Goal: Task Accomplishment & Management: Use online tool/utility

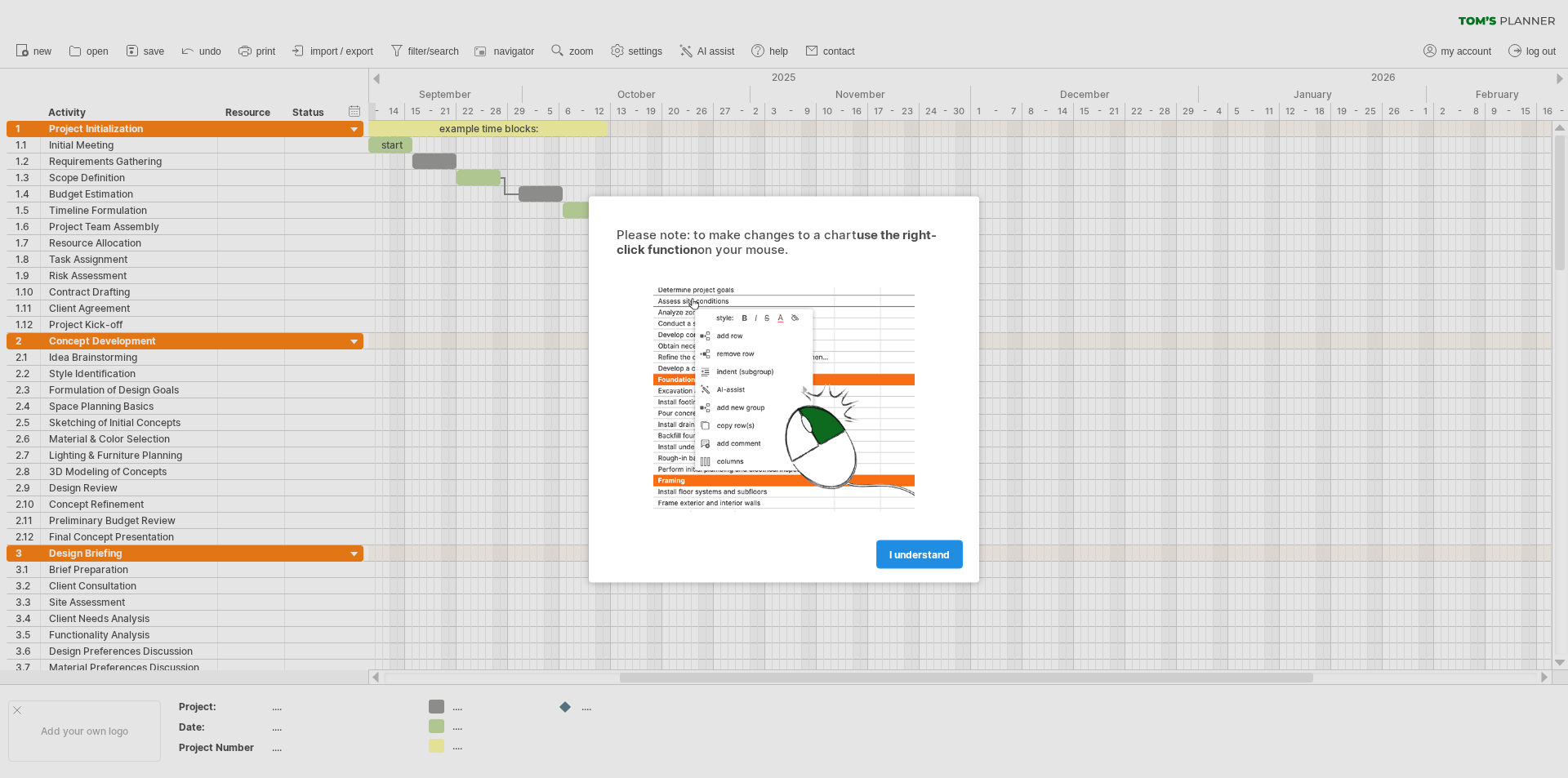
click at [920, 546] on link "I understand" at bounding box center [919, 553] width 87 height 29
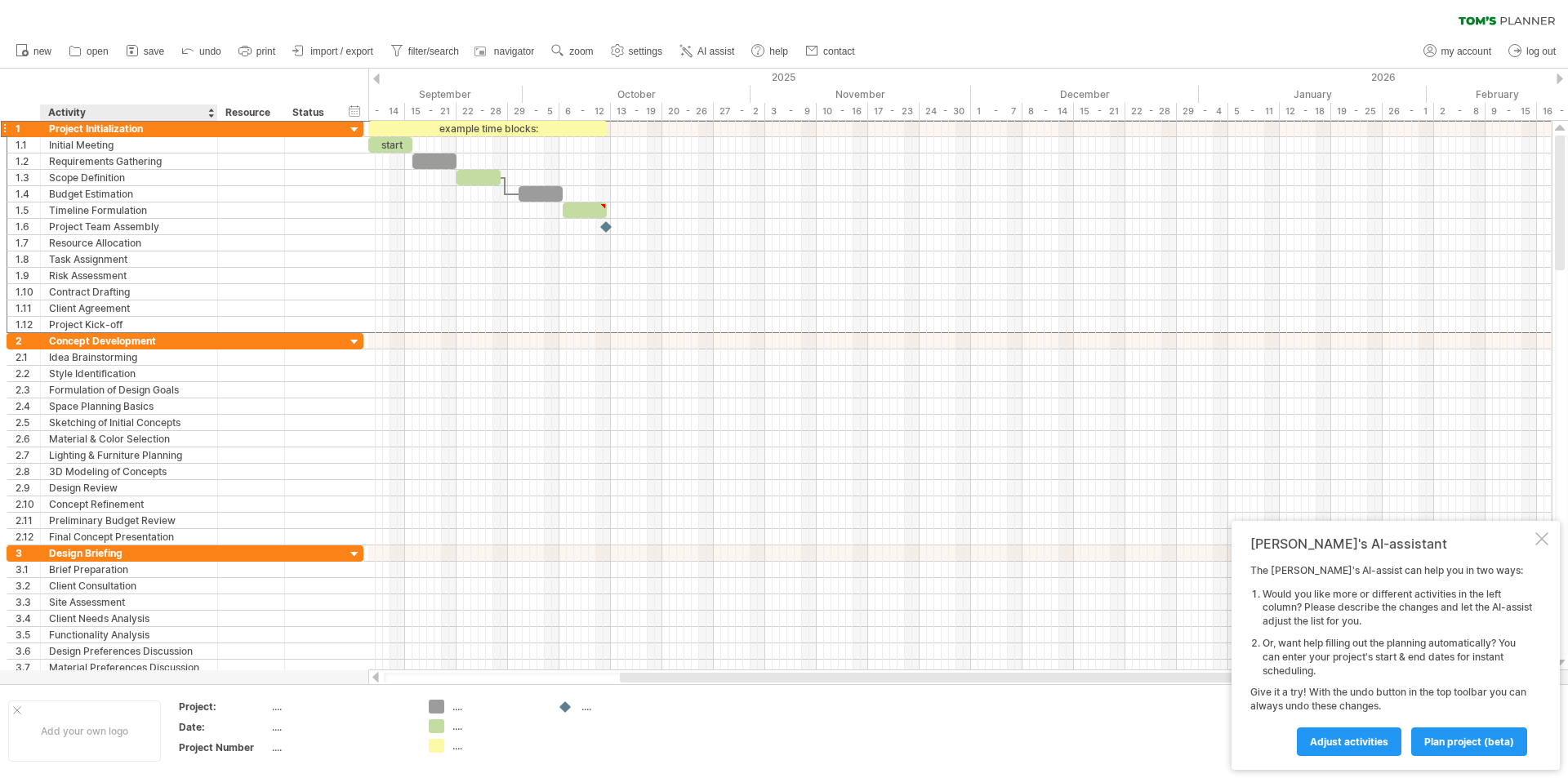
drag, startPoint x: 81, startPoint y: 121, endPoint x: 88, endPoint y: 131, distance: 12.2
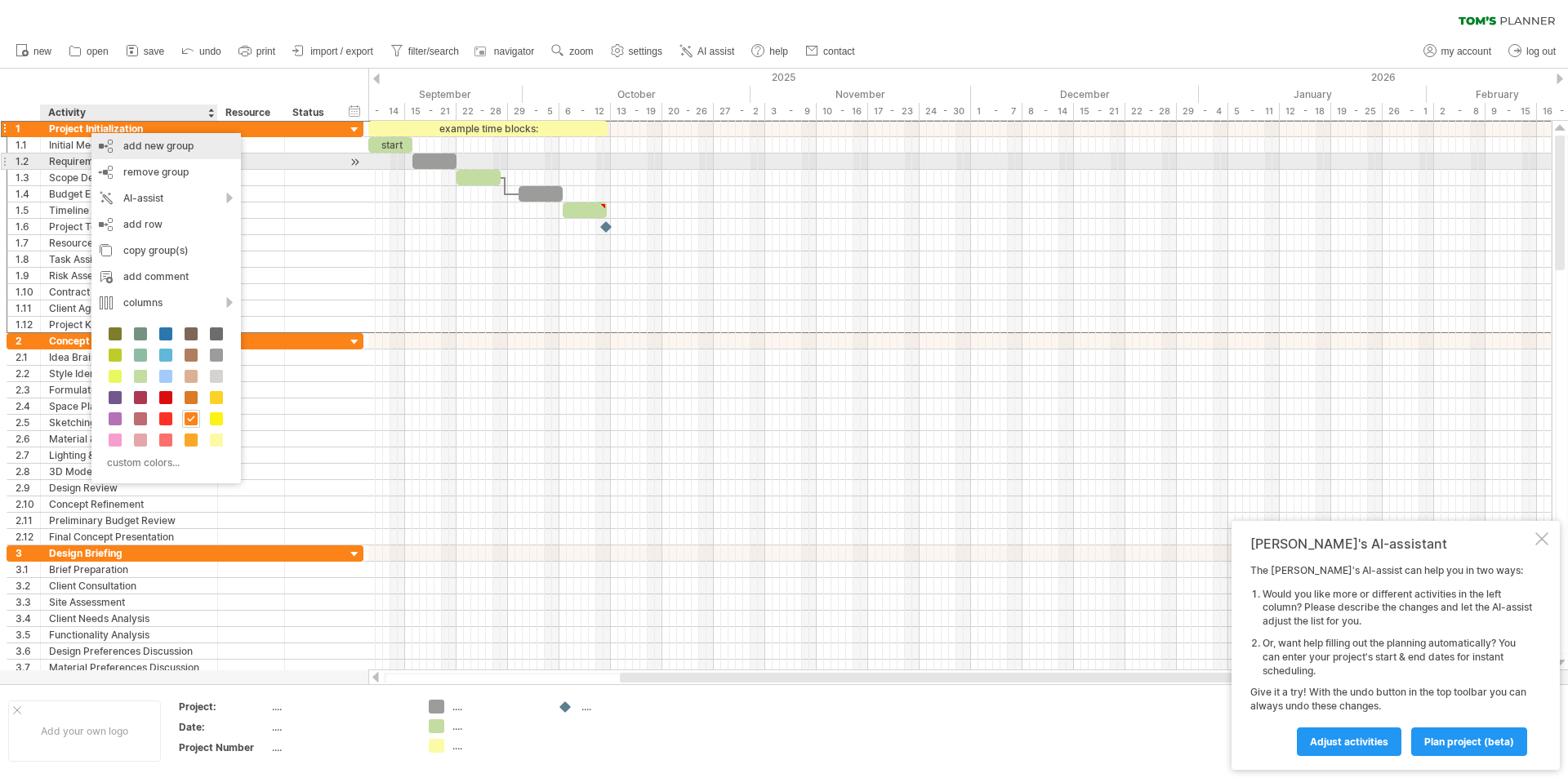
click at [243, 167] on div "add new group remove group remove selected groups AI-assist add row Ctrl+Enter …" at bounding box center [168, 308] width 154 height 350
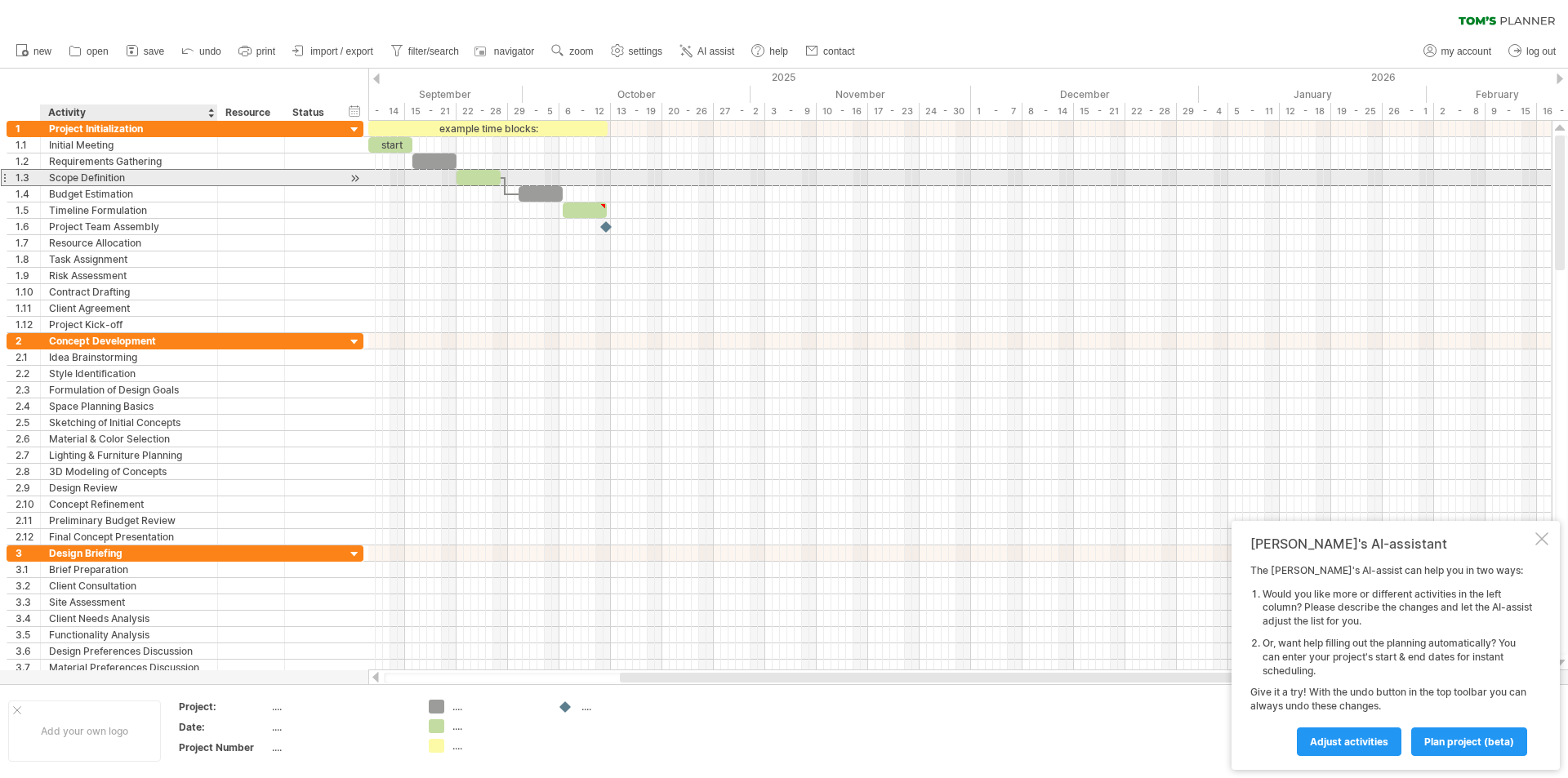
click at [272, 172] on div at bounding box center [251, 178] width 49 height 16
click at [140, 179] on div "Scope Definition" at bounding box center [128, 178] width 160 height 16
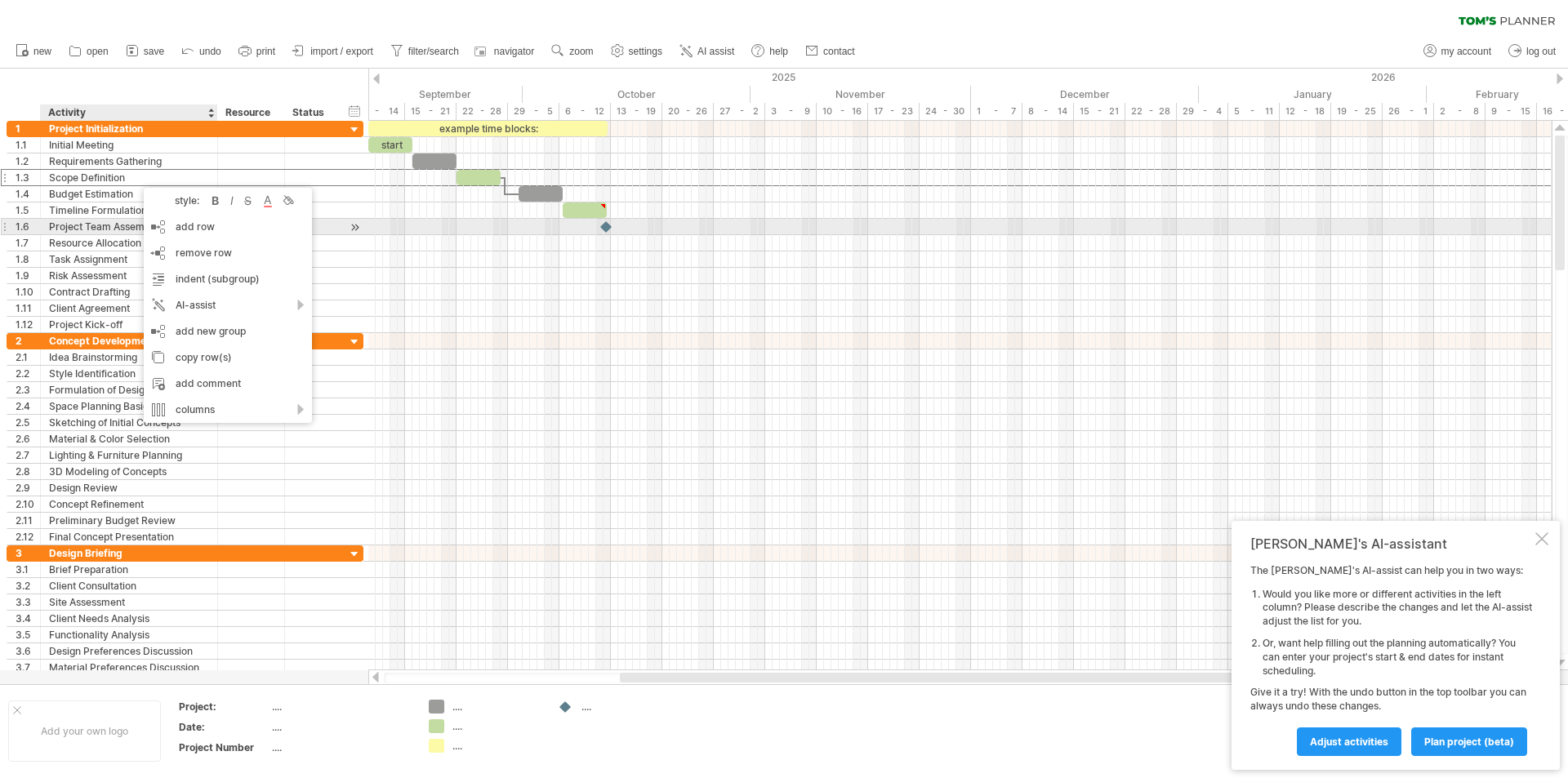
click at [314, 223] on div "style: bold italic strikethrough text color background color add row Ctrl+Enter…" at bounding box center [231, 305] width 173 height 235
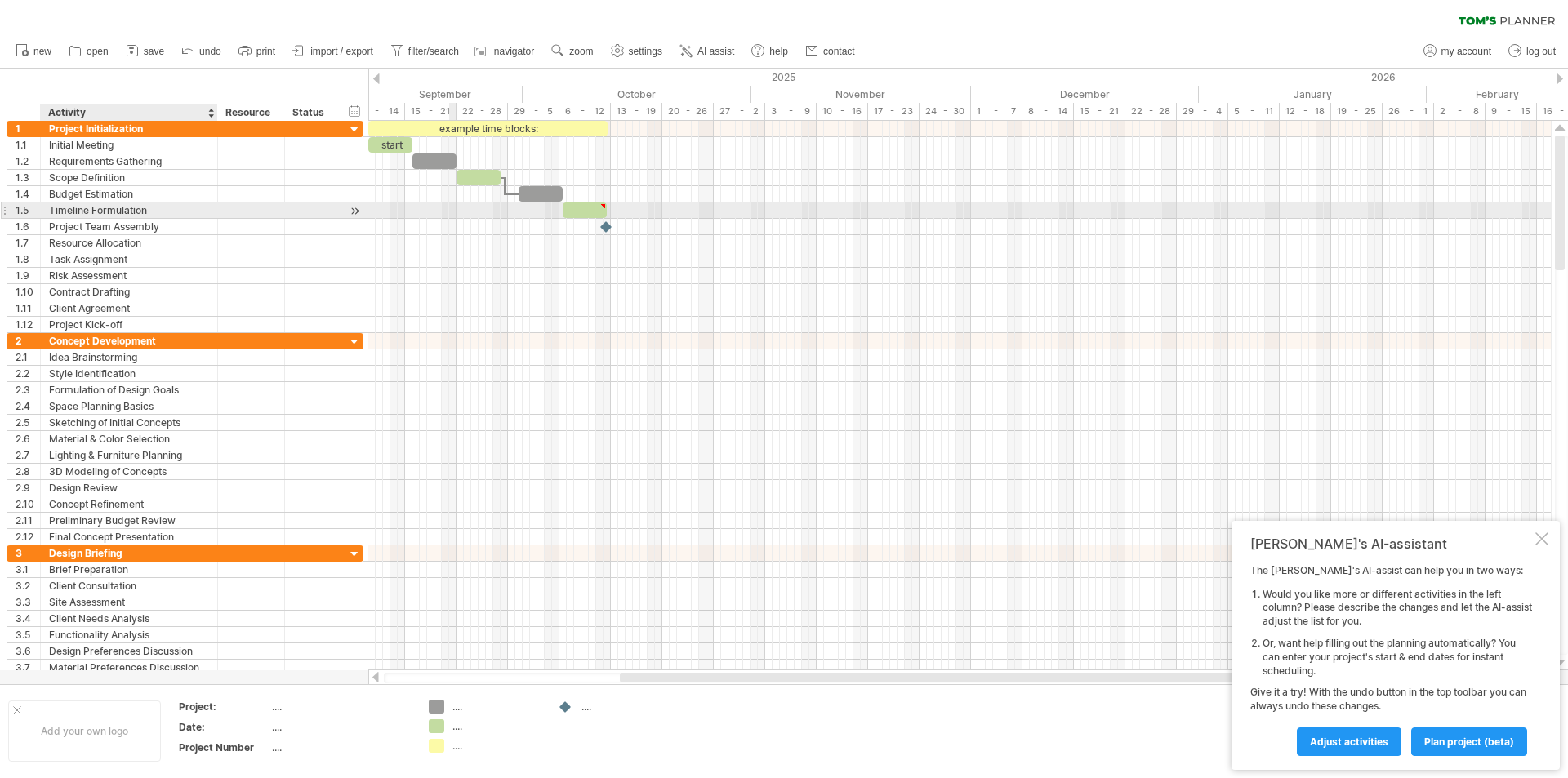
click at [451, 206] on div at bounding box center [960, 210] width 1183 height 16
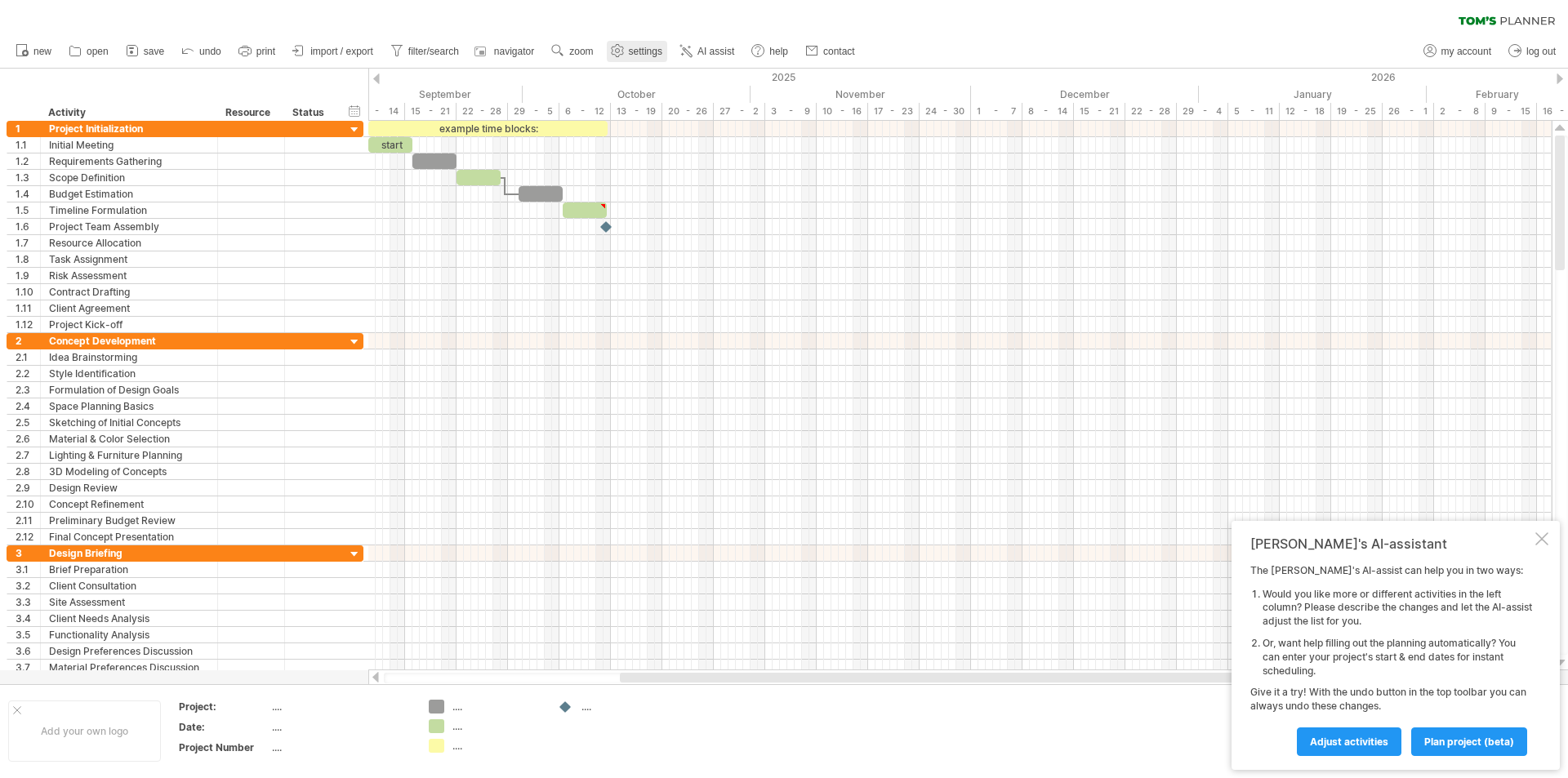
click at [622, 45] on use at bounding box center [617, 50] width 16 height 16
select select "*"
select select "**"
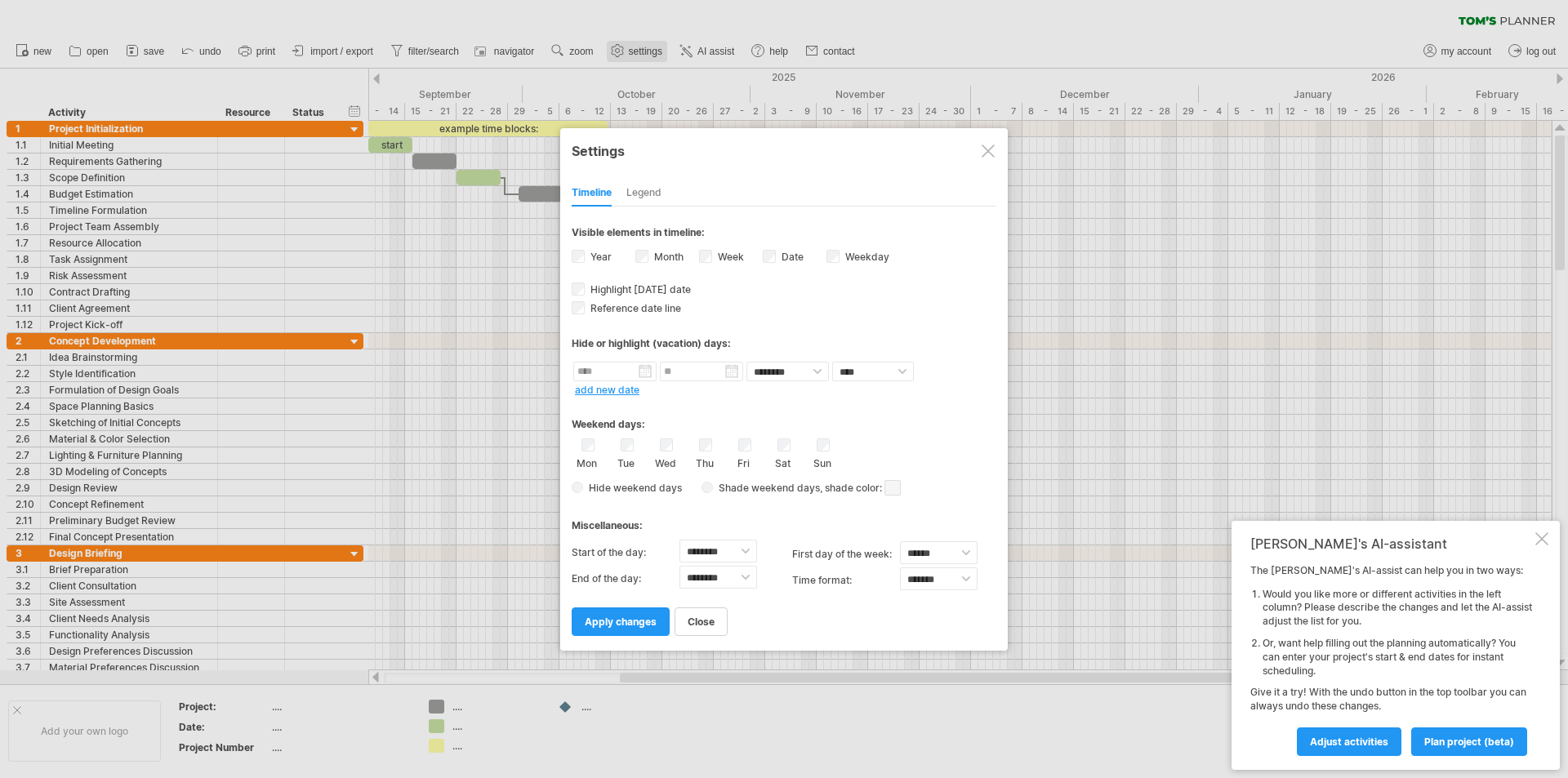
click at [622, 45] on div at bounding box center [784, 389] width 1568 height 778
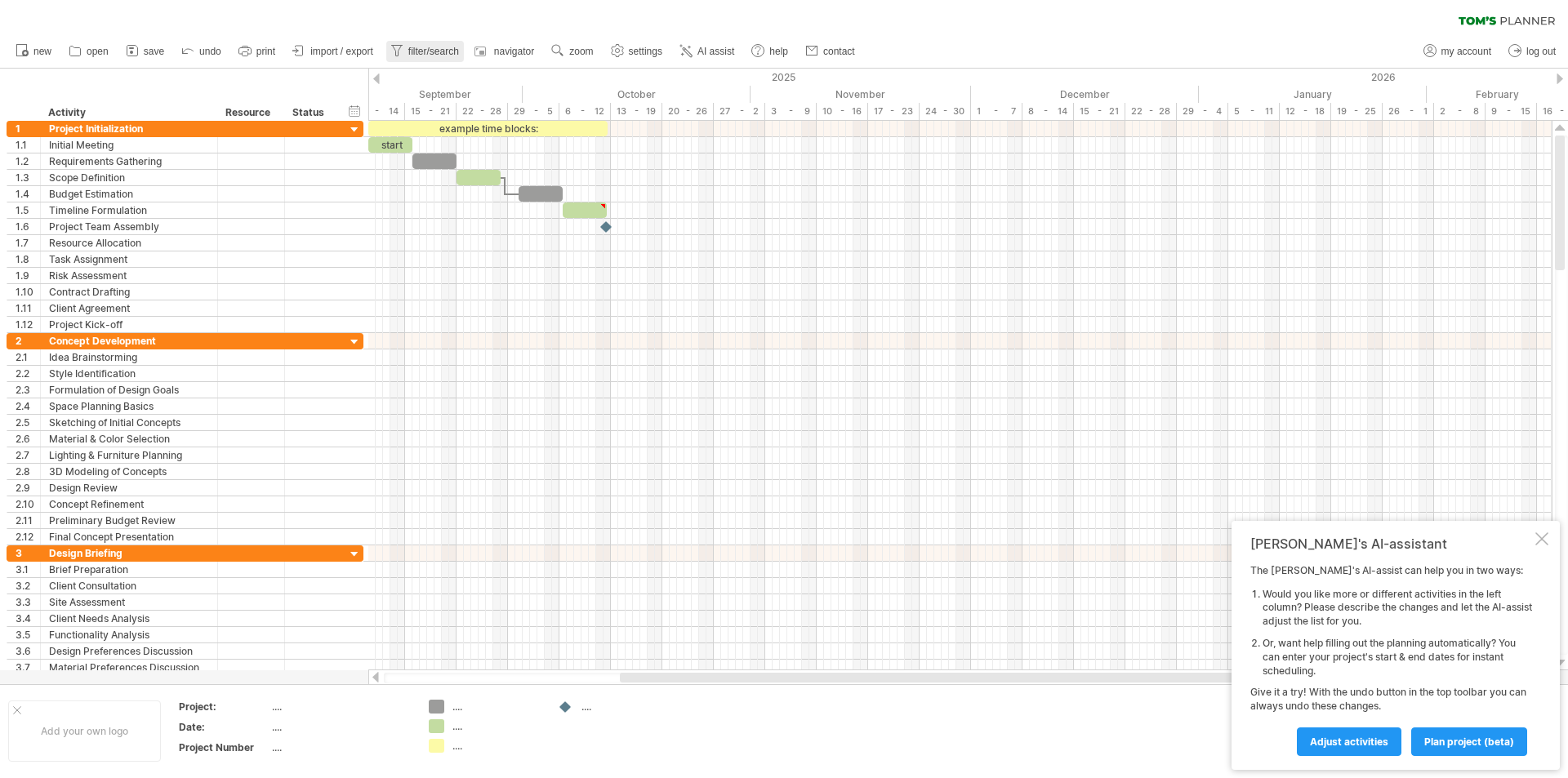
click at [447, 50] on span "filter/search" at bounding box center [434, 51] width 50 height 11
type input "**********"
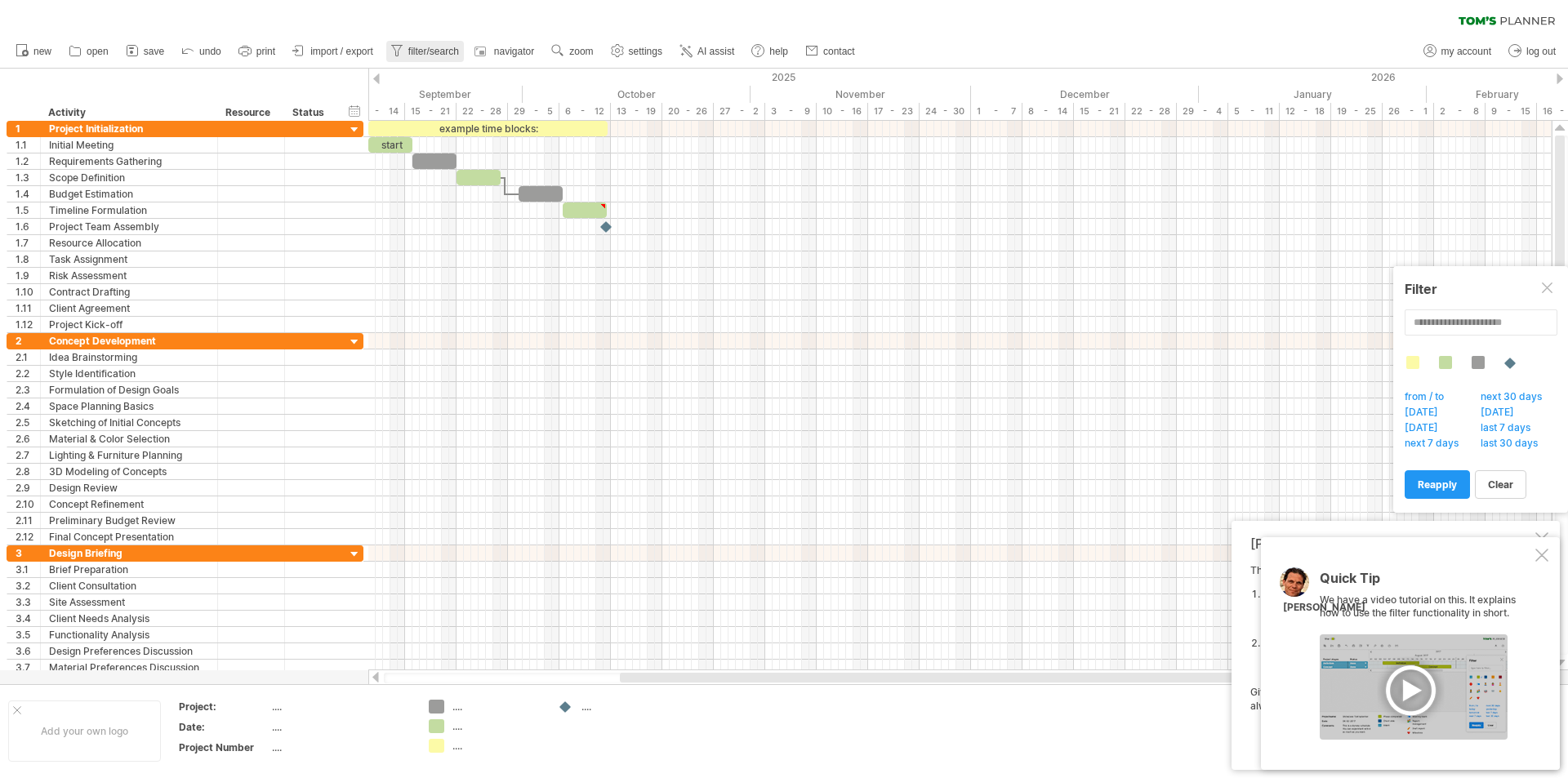
click at [447, 50] on span "filter/search" at bounding box center [434, 51] width 50 height 11
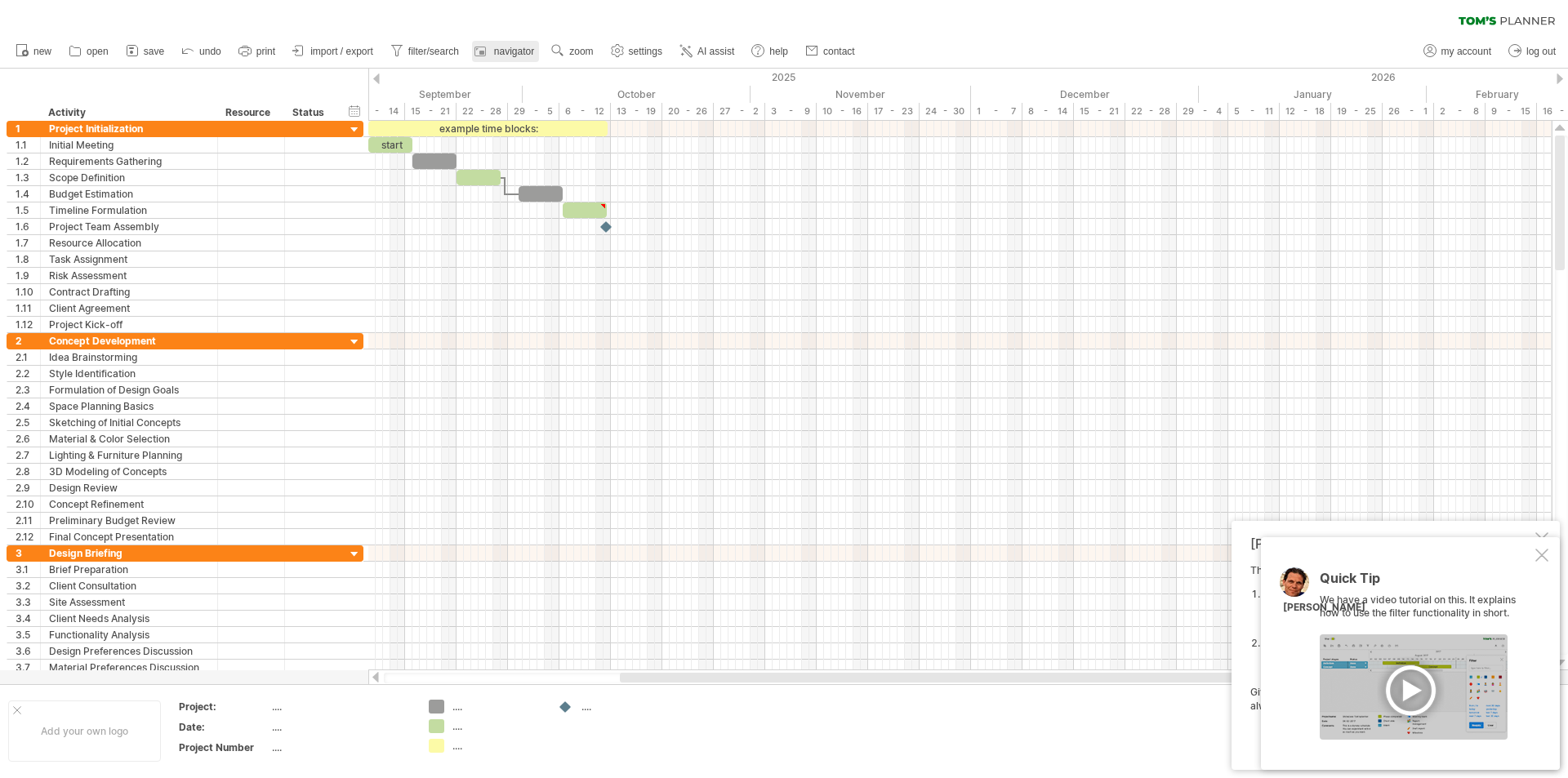
click at [495, 46] on span "navigator" at bounding box center [514, 51] width 40 height 11
click at [292, 46] on icon at bounding box center [298, 50] width 16 height 16
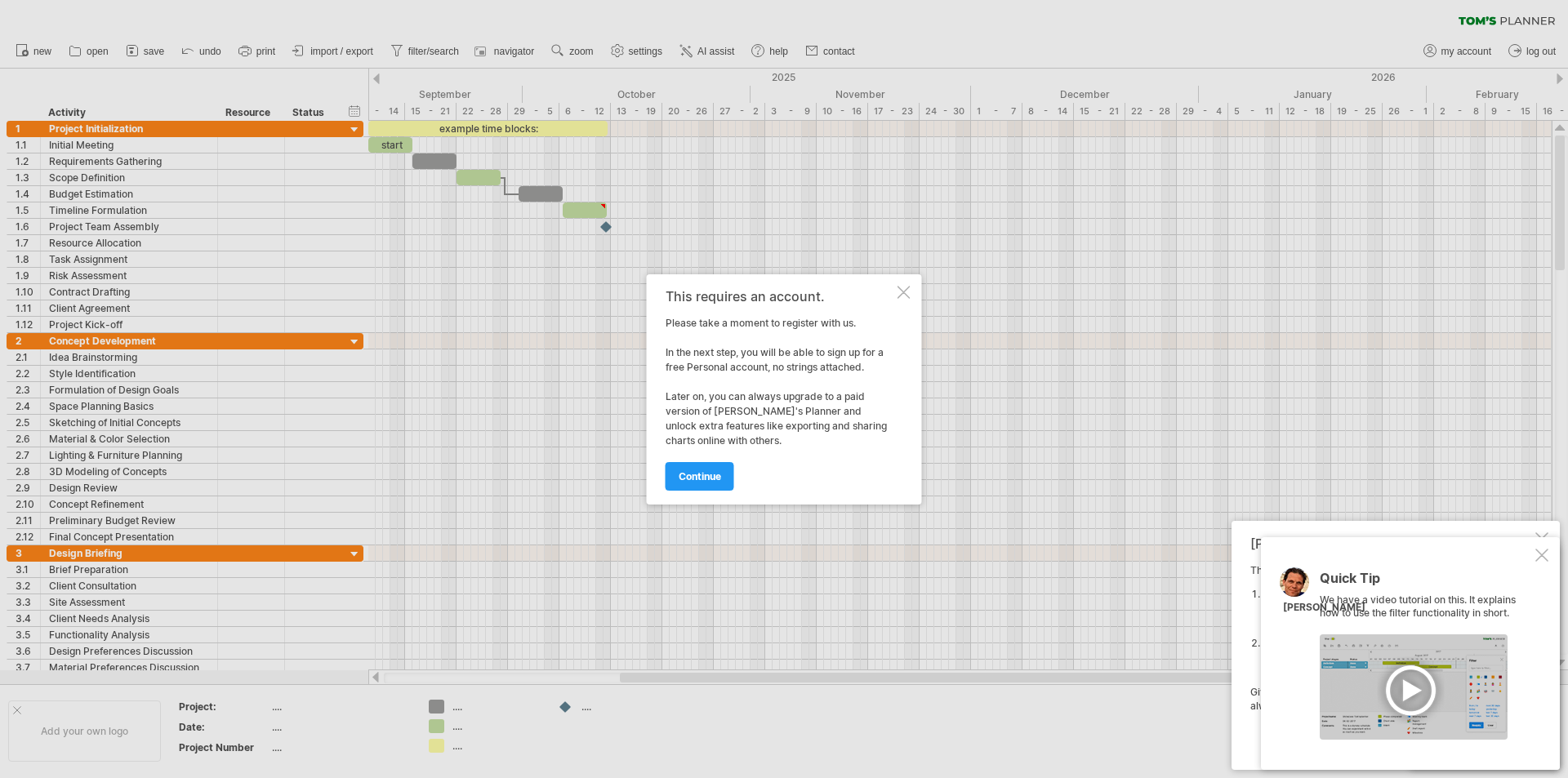
click at [906, 293] on div at bounding box center [904, 292] width 13 height 13
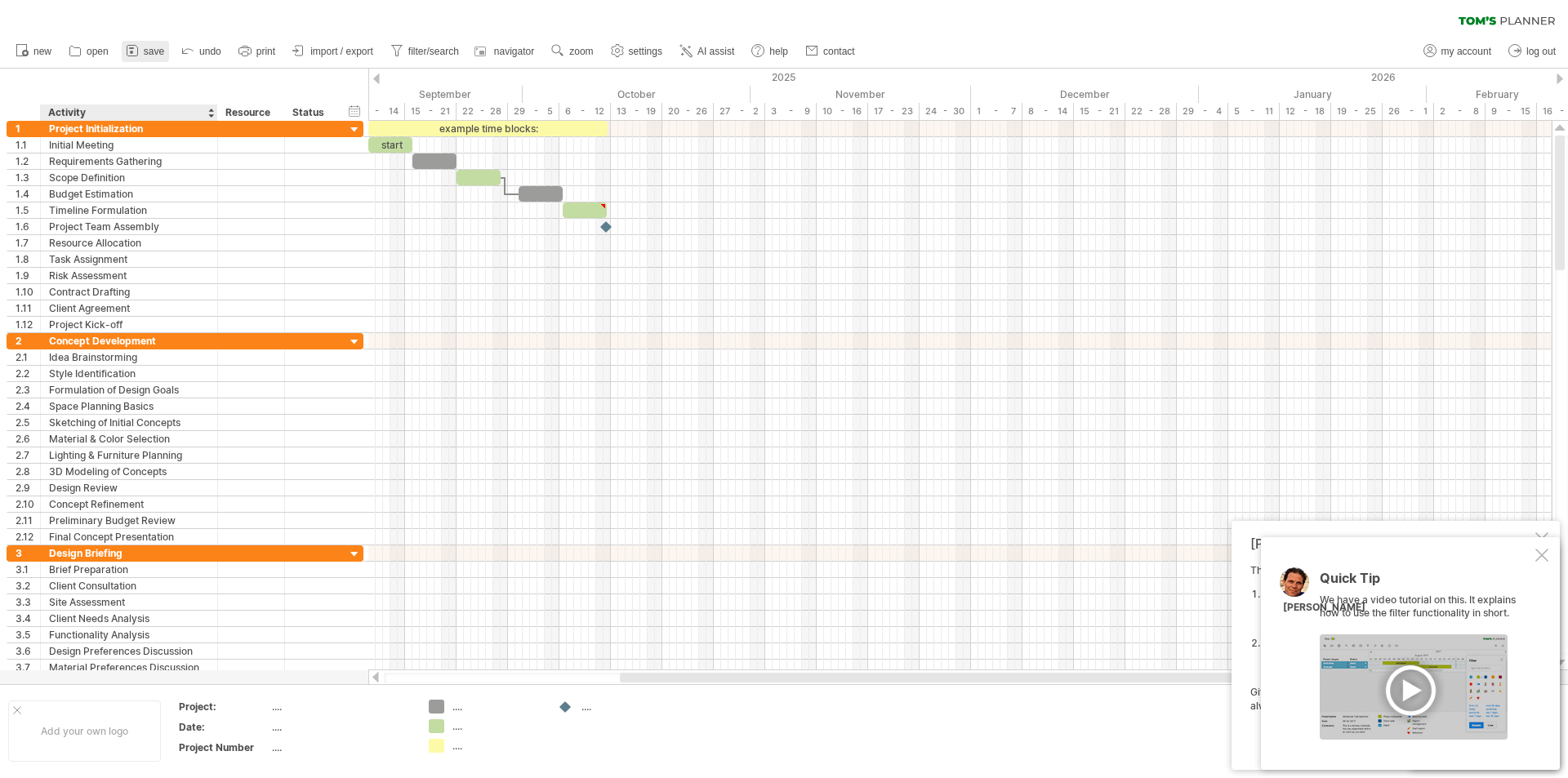
click at [132, 60] on link "save" at bounding box center [145, 51] width 48 height 21
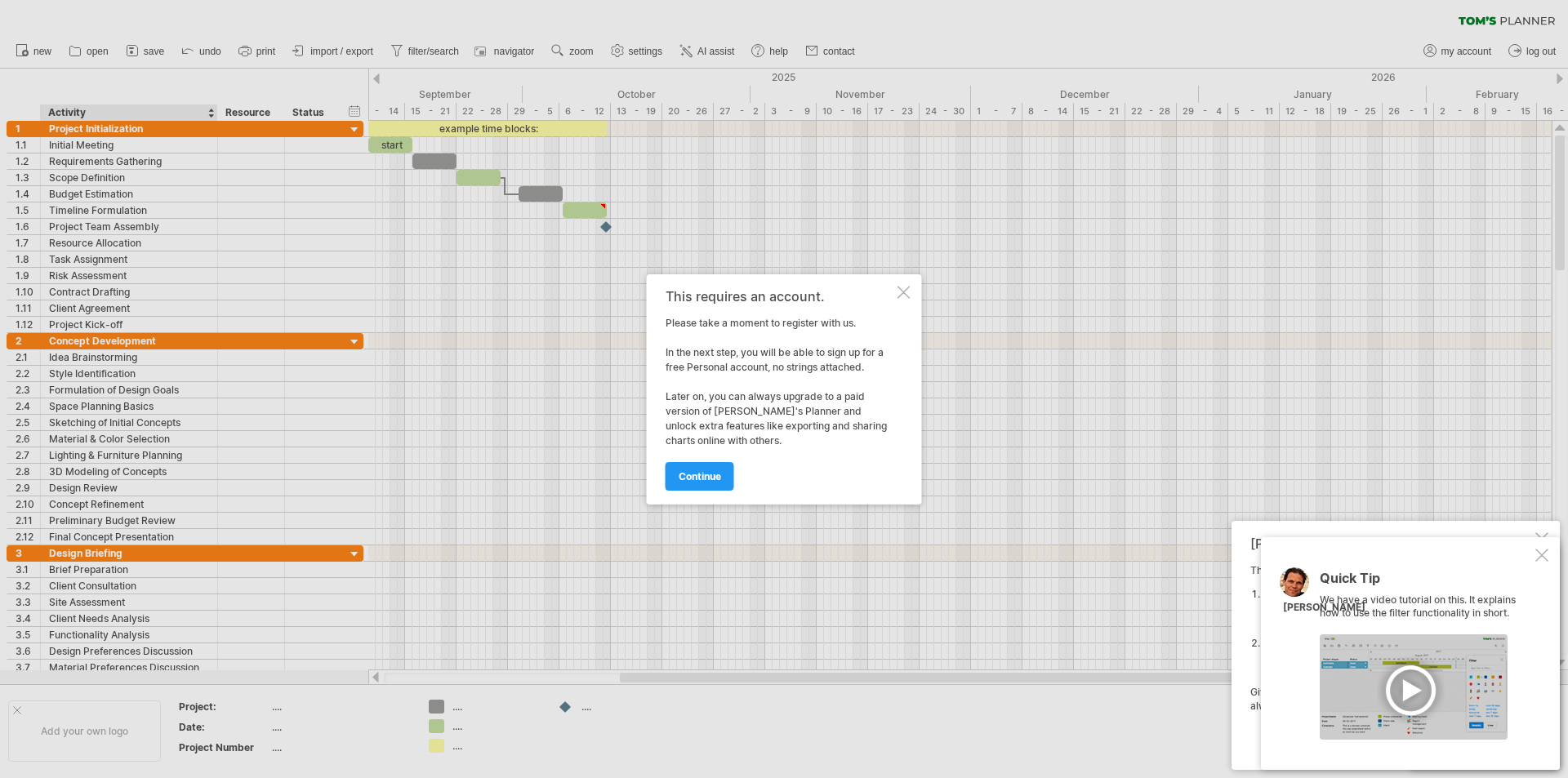
click at [905, 291] on div at bounding box center [904, 292] width 13 height 13
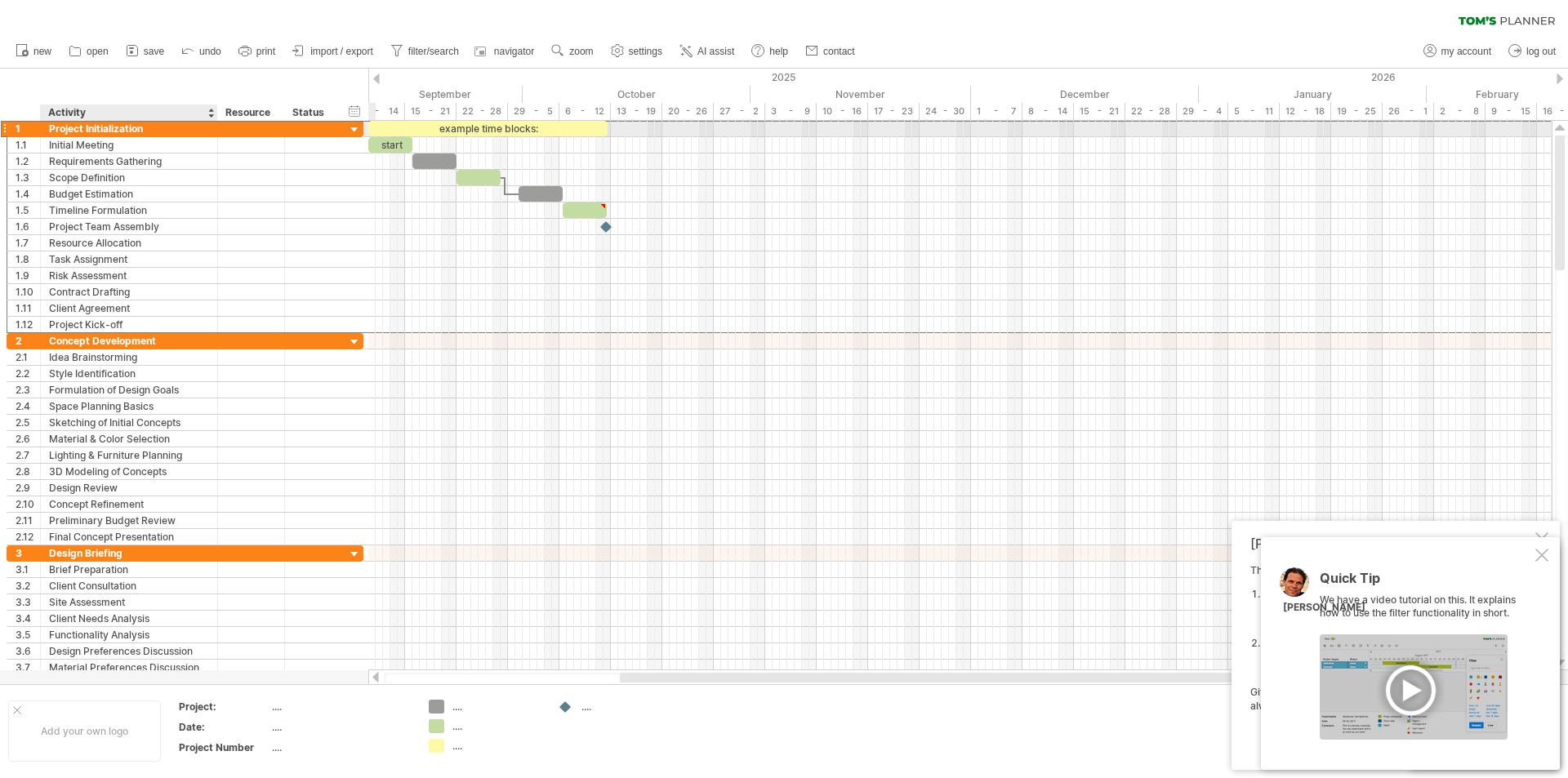
click at [193, 132] on div "Project Initialization" at bounding box center [128, 128] width 160 height 16
click at [356, 132] on div at bounding box center [355, 130] width 16 height 16
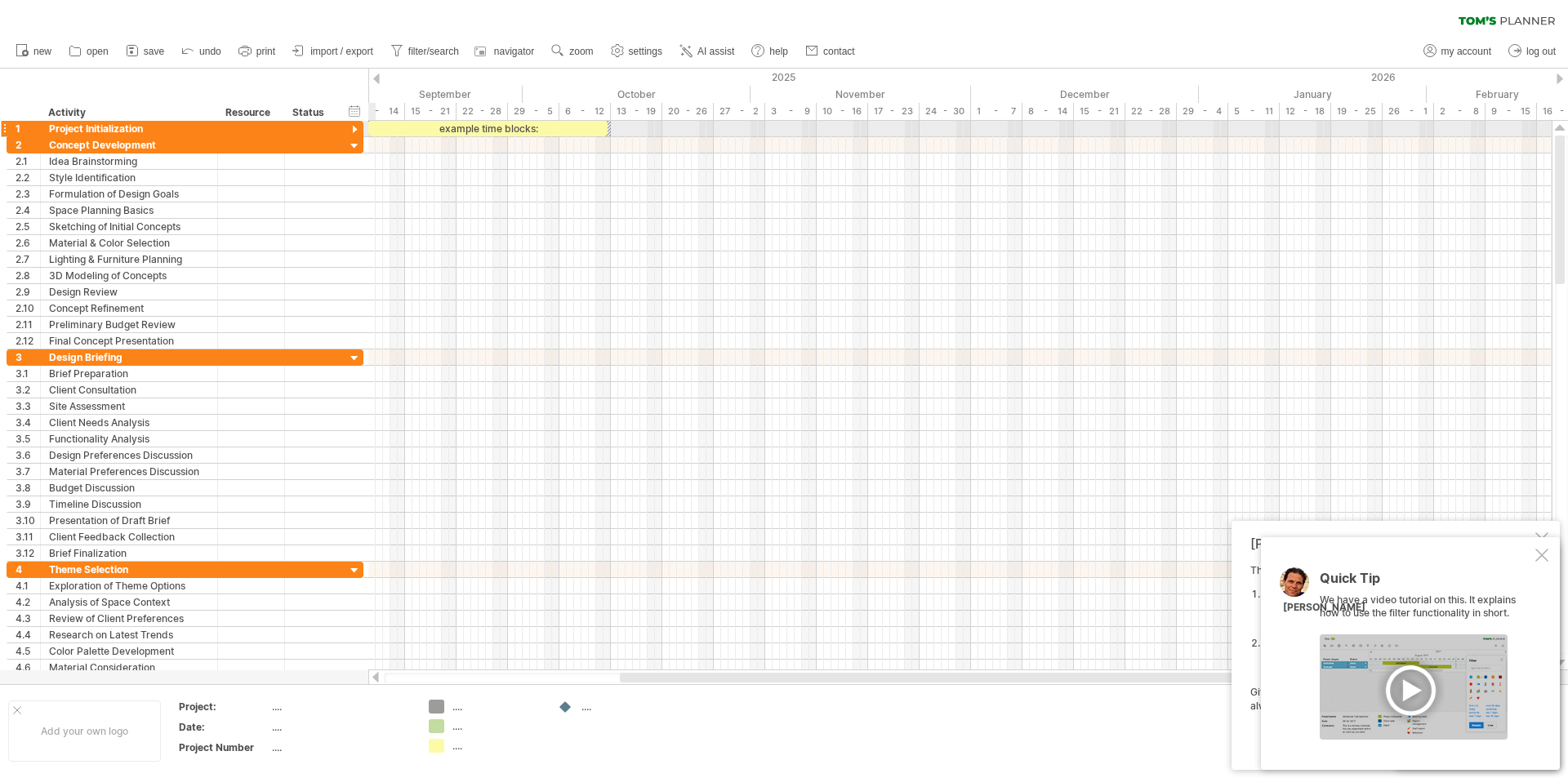
click at [356, 132] on div at bounding box center [355, 130] width 16 height 16
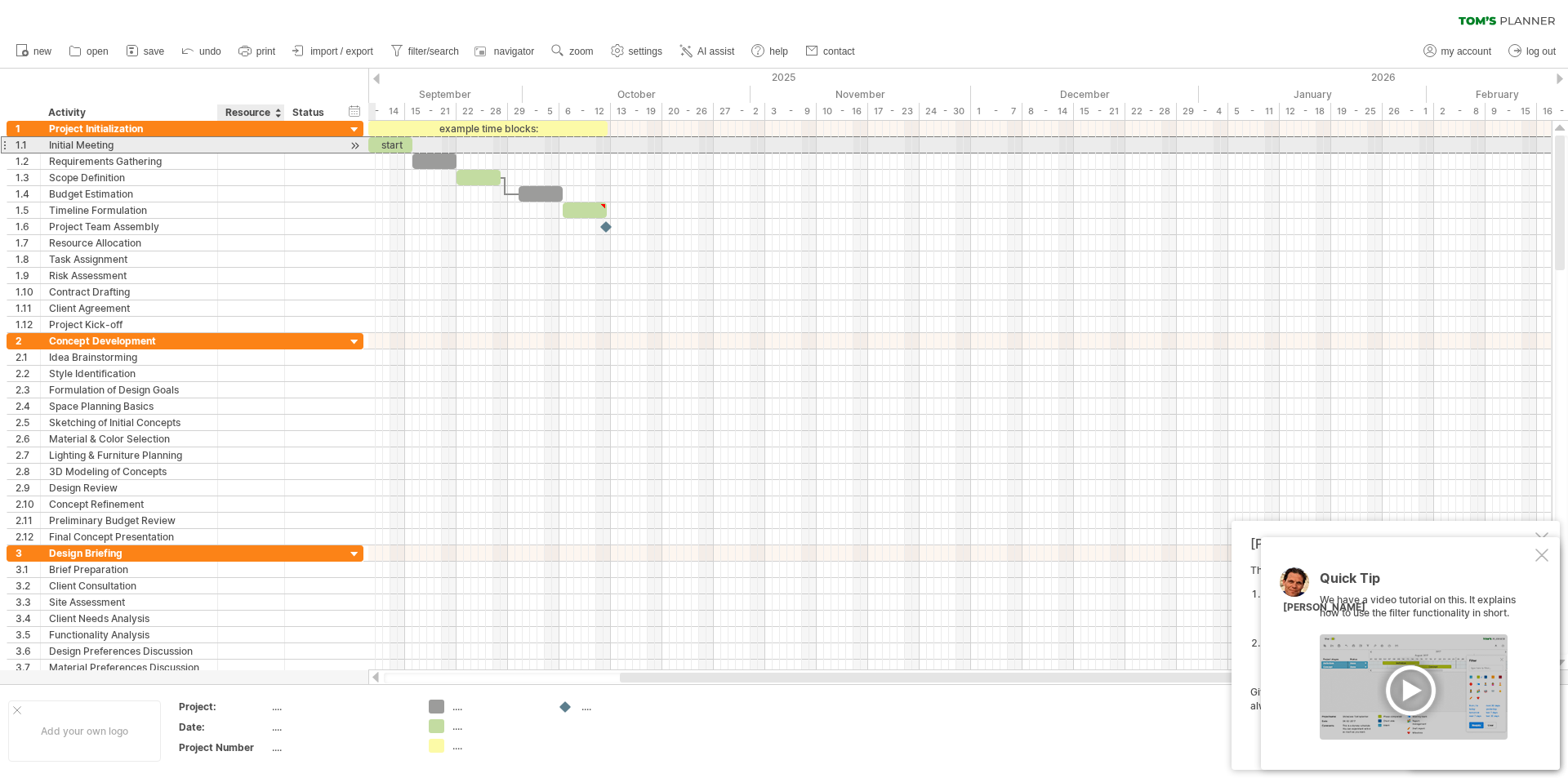
click at [249, 141] on div at bounding box center [251, 145] width 49 height 16
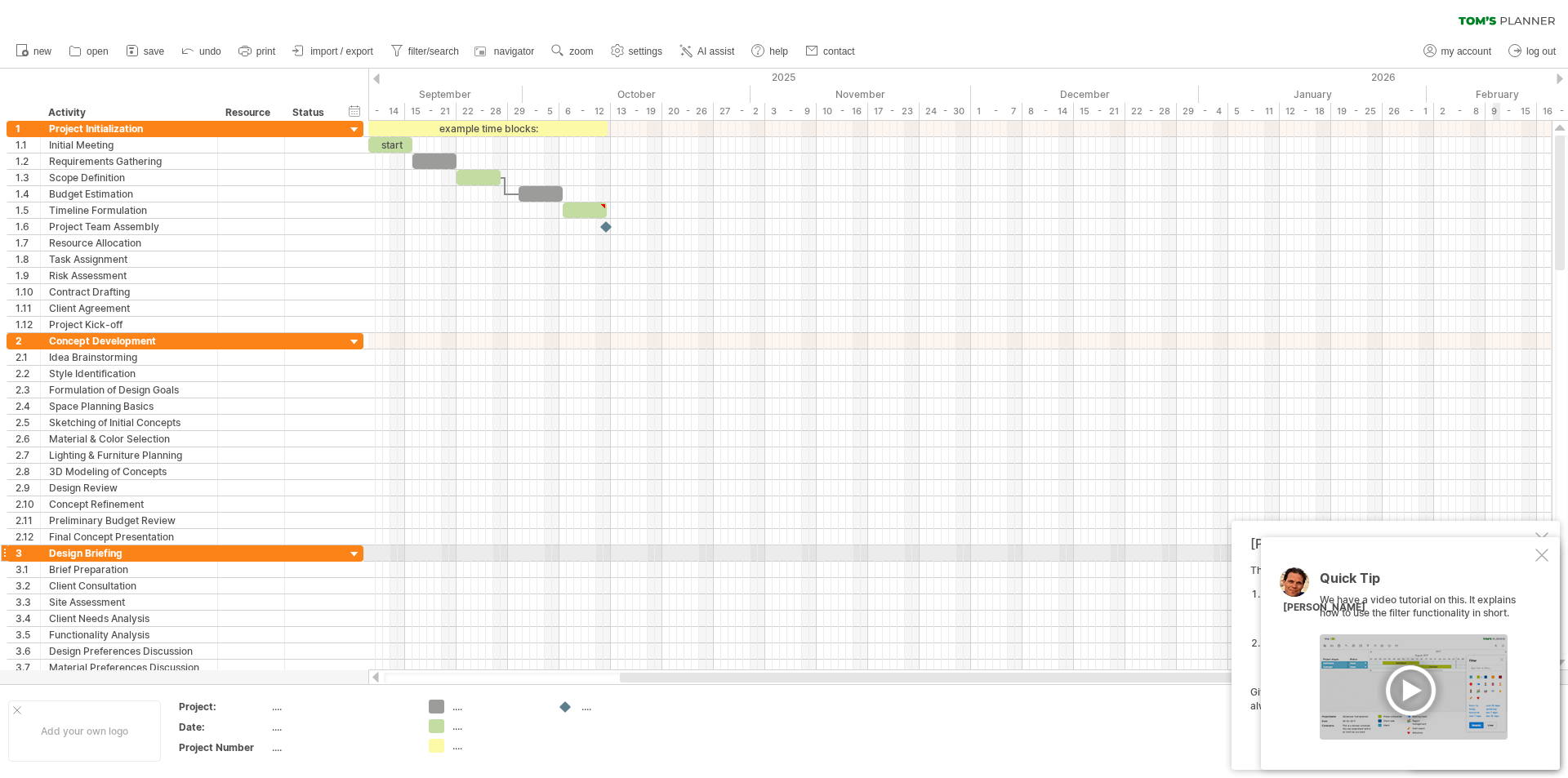
click at [1542, 559] on div at bounding box center [1541, 555] width 13 height 13
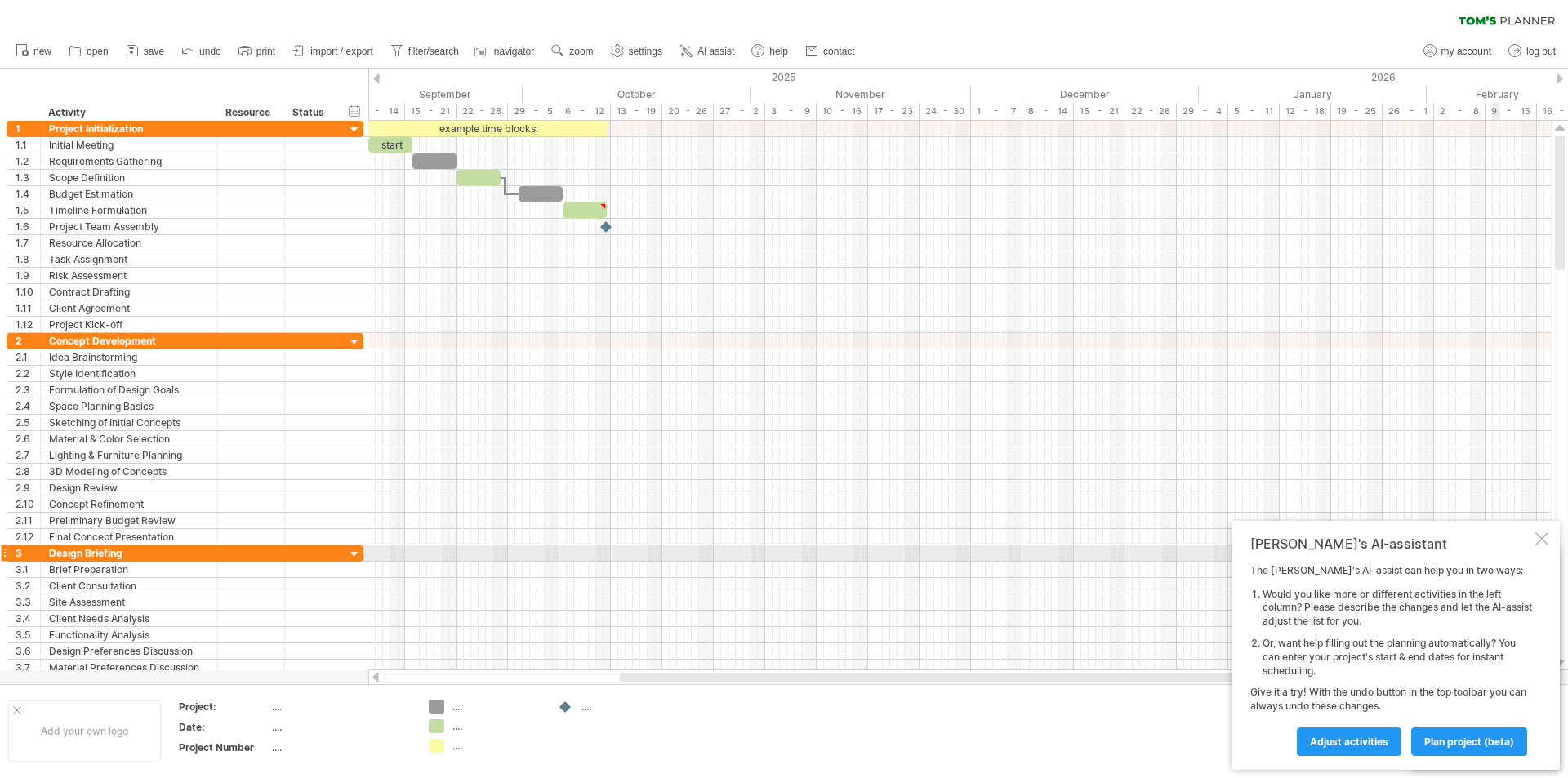
click at [1545, 546] on div "Tom's AI-assistant The Tom's AI-assist can help you in two ways: Would you like…" at bounding box center [1395, 645] width 328 height 249
click at [1538, 541] on div at bounding box center [1541, 539] width 13 height 13
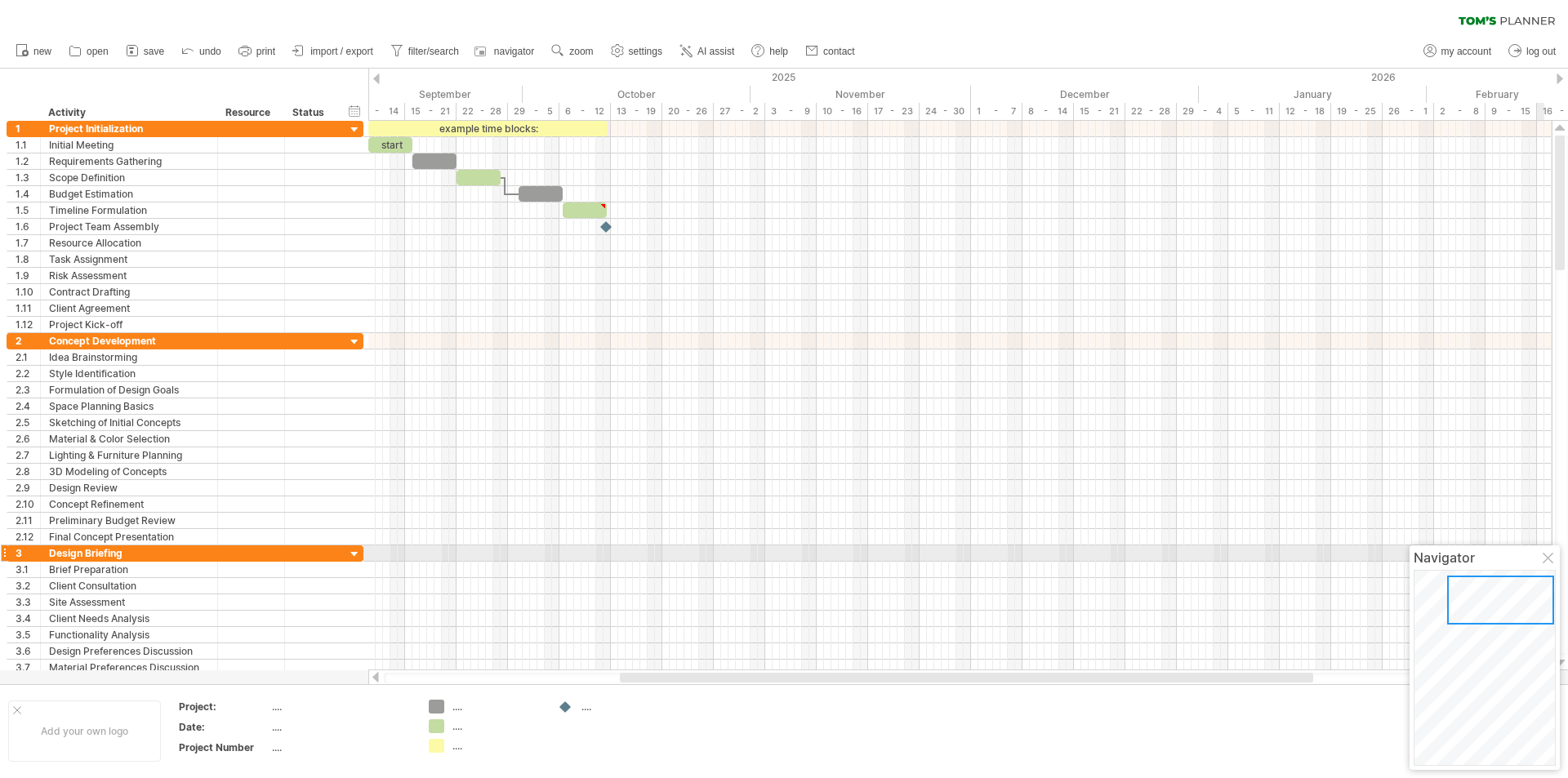
click at [1553, 557] on div at bounding box center [1548, 559] width 13 height 13
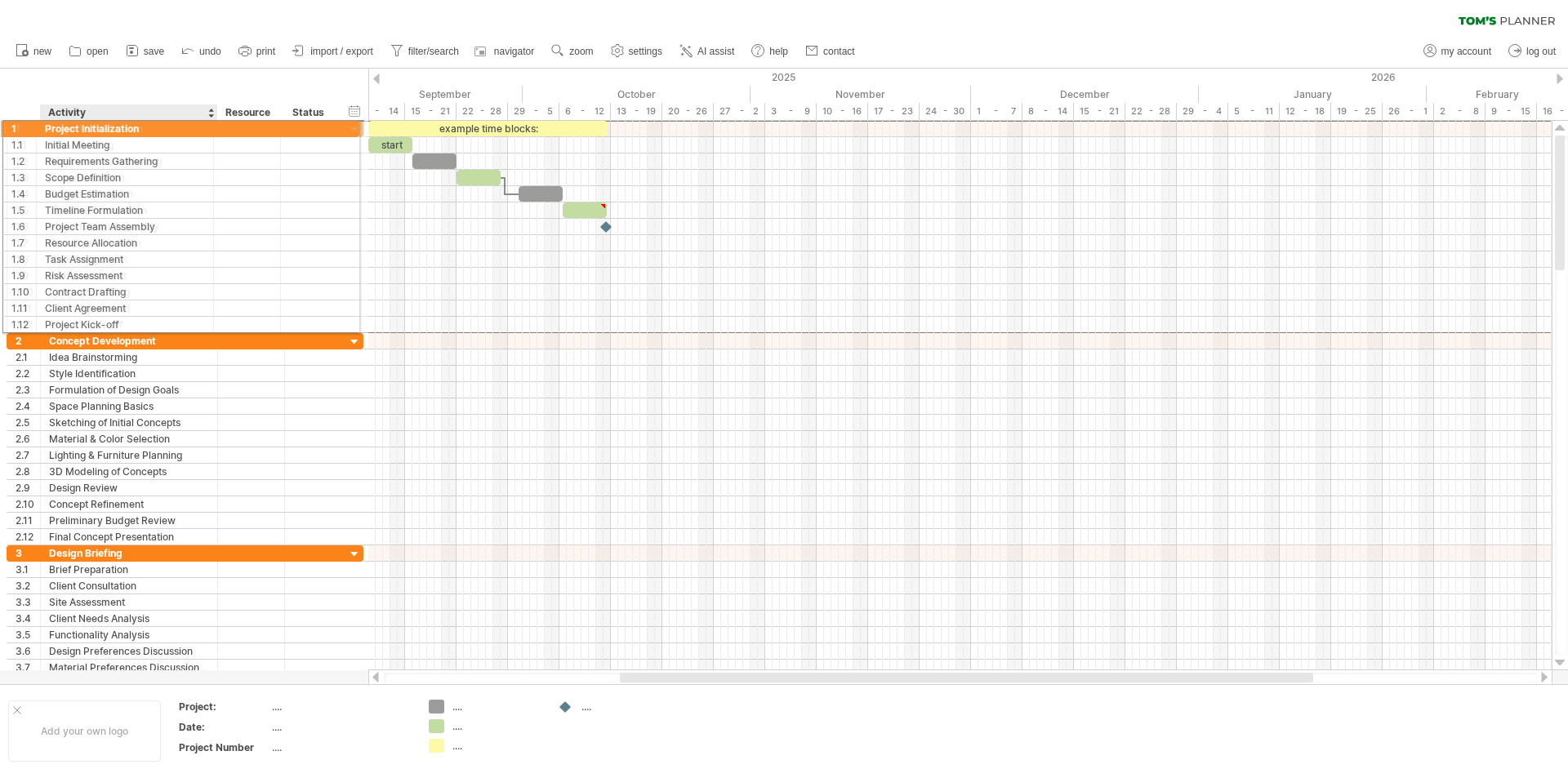
click at [62, 126] on div "Project Initialization" at bounding box center [128, 128] width 160 height 16
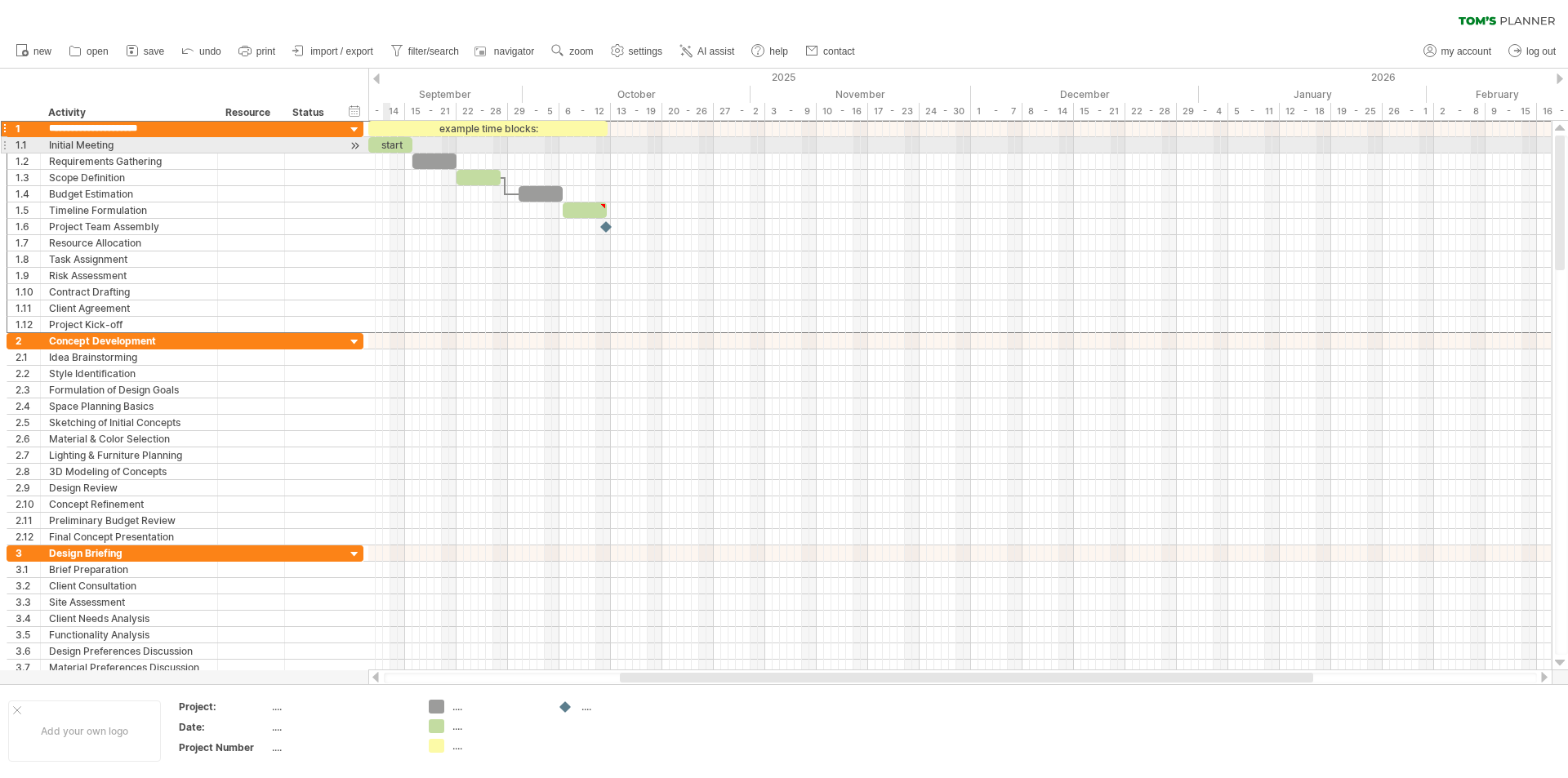
click at [389, 142] on div "start" at bounding box center [390, 145] width 44 height 16
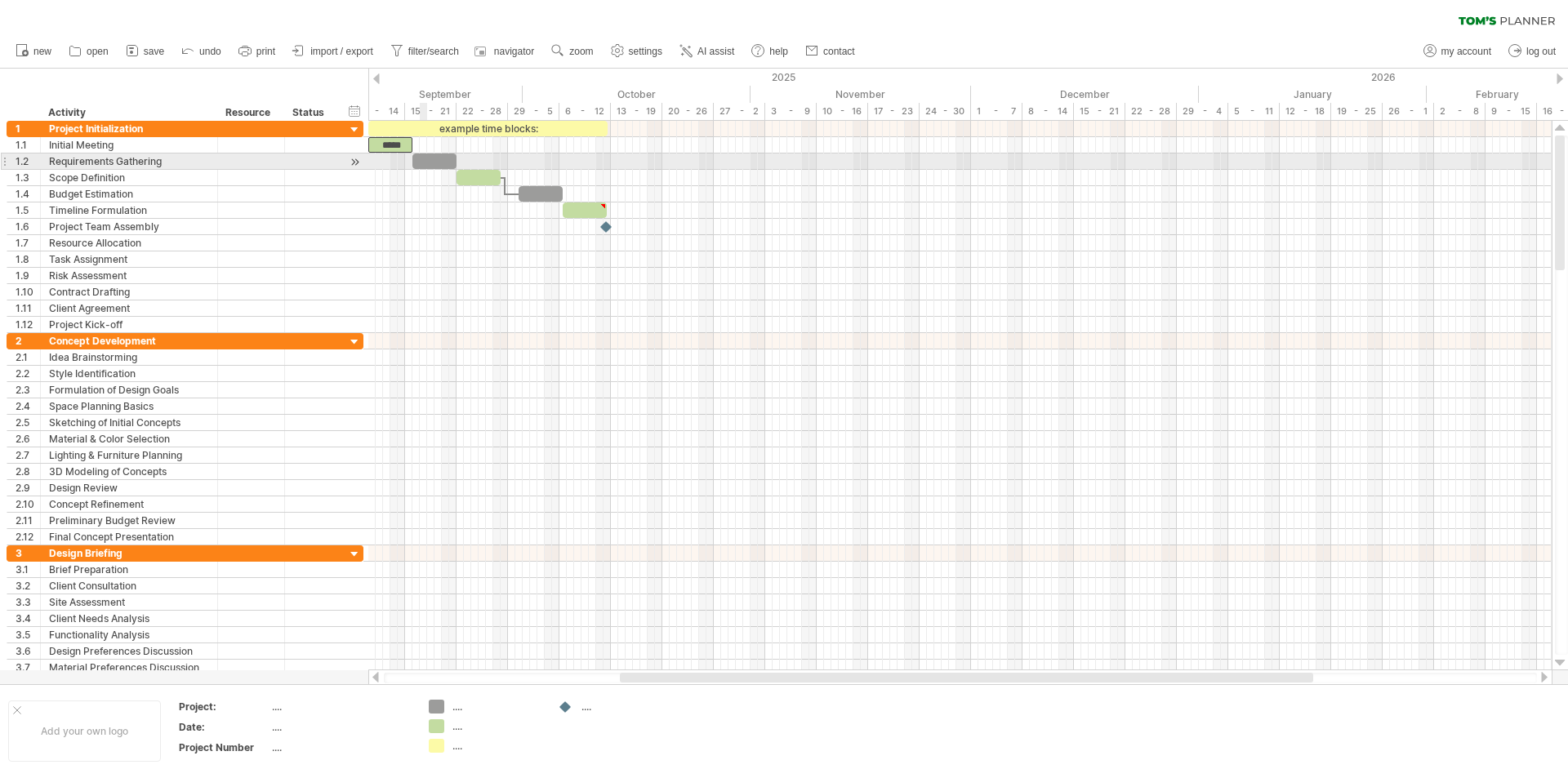
click at [424, 154] on div at bounding box center [434, 161] width 44 height 16
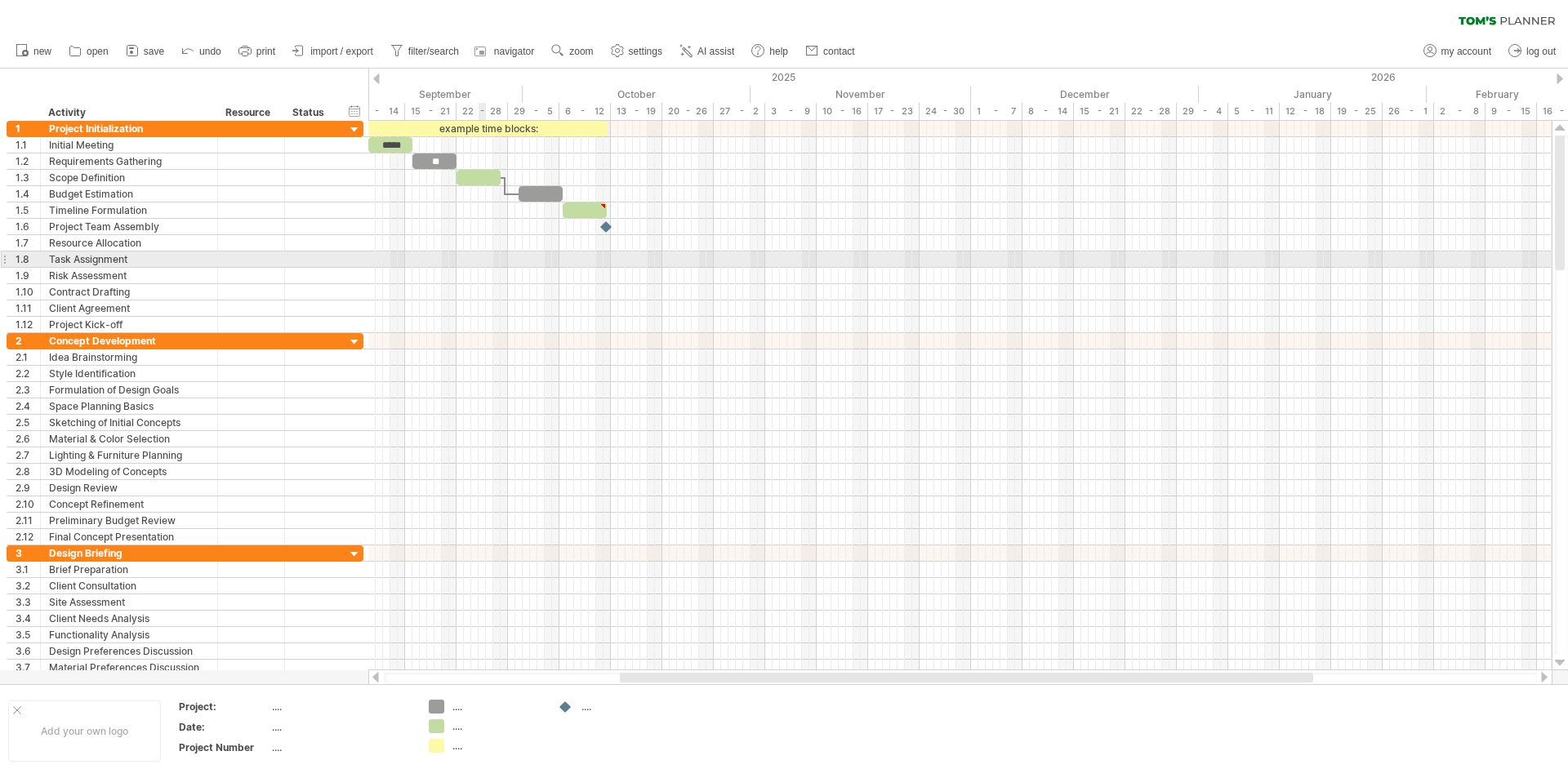
click at [481, 266] on div at bounding box center [960, 259] width 1183 height 16
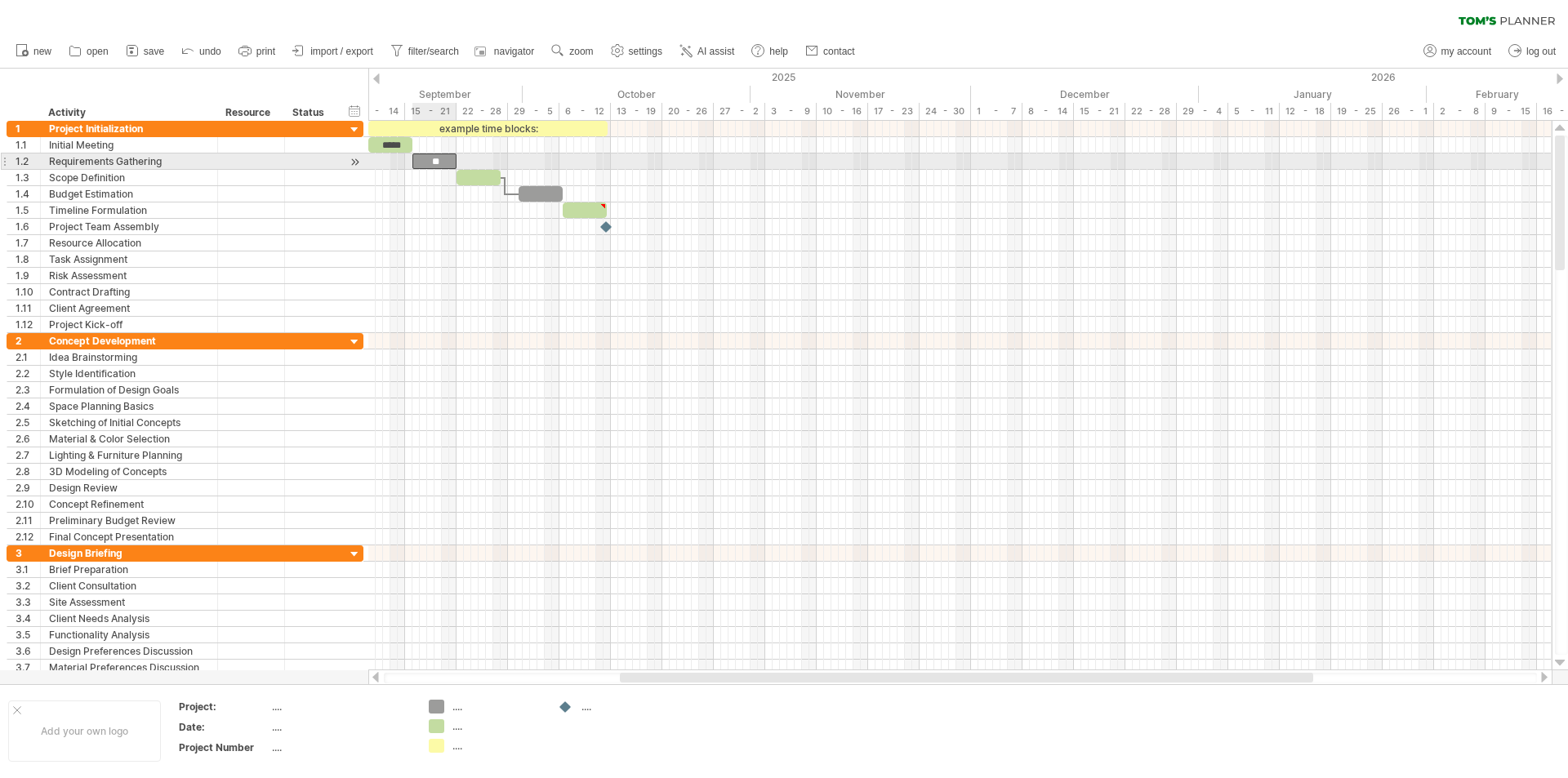
click at [445, 160] on div "**" at bounding box center [434, 161] width 44 height 16
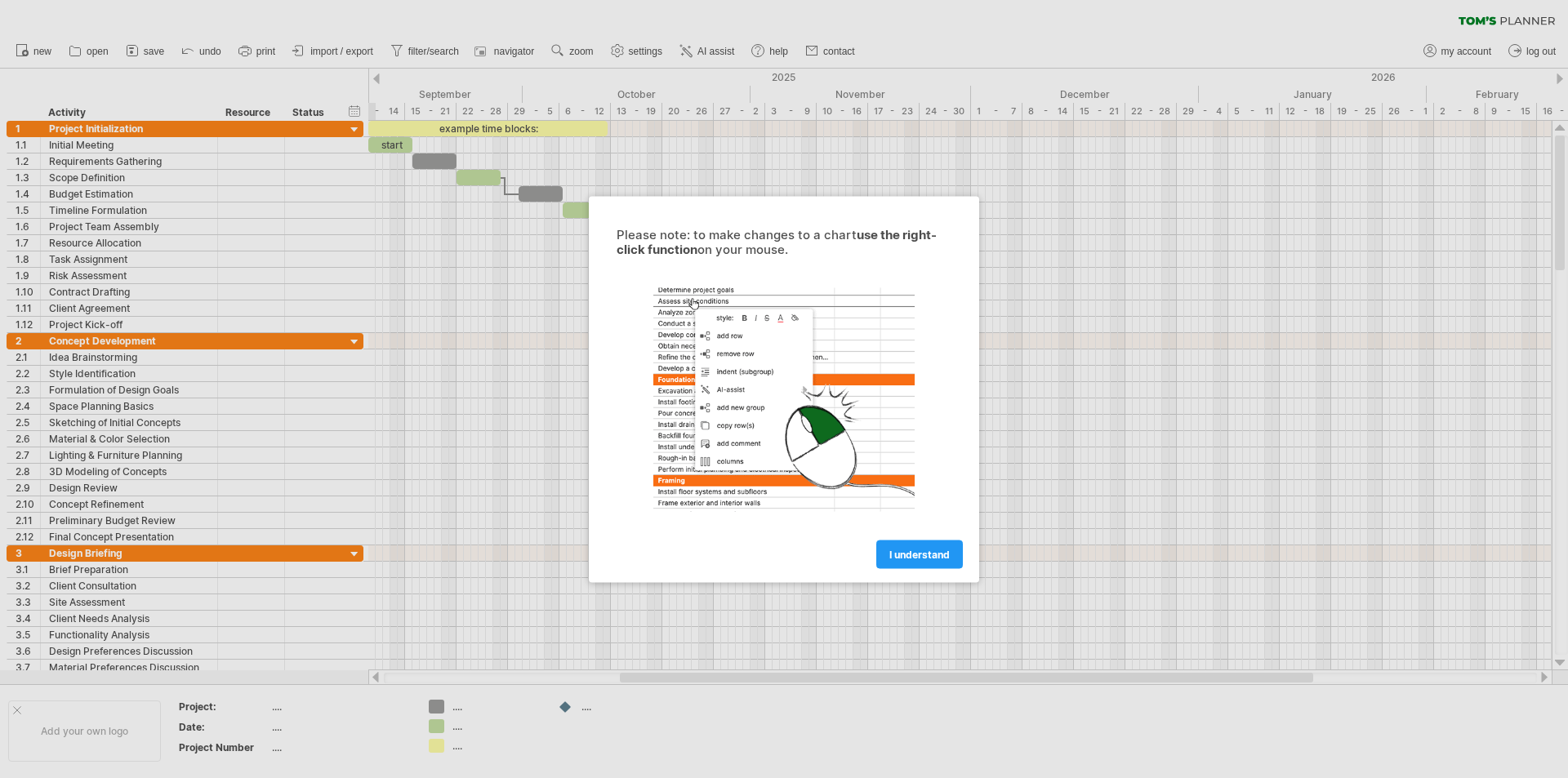
drag, startPoint x: 879, startPoint y: 549, endPoint x: 864, endPoint y: 547, distance: 15.1
click at [879, 551] on link "I understand" at bounding box center [919, 553] width 87 height 29
